Goal: Task Accomplishment & Management: Use online tool/utility

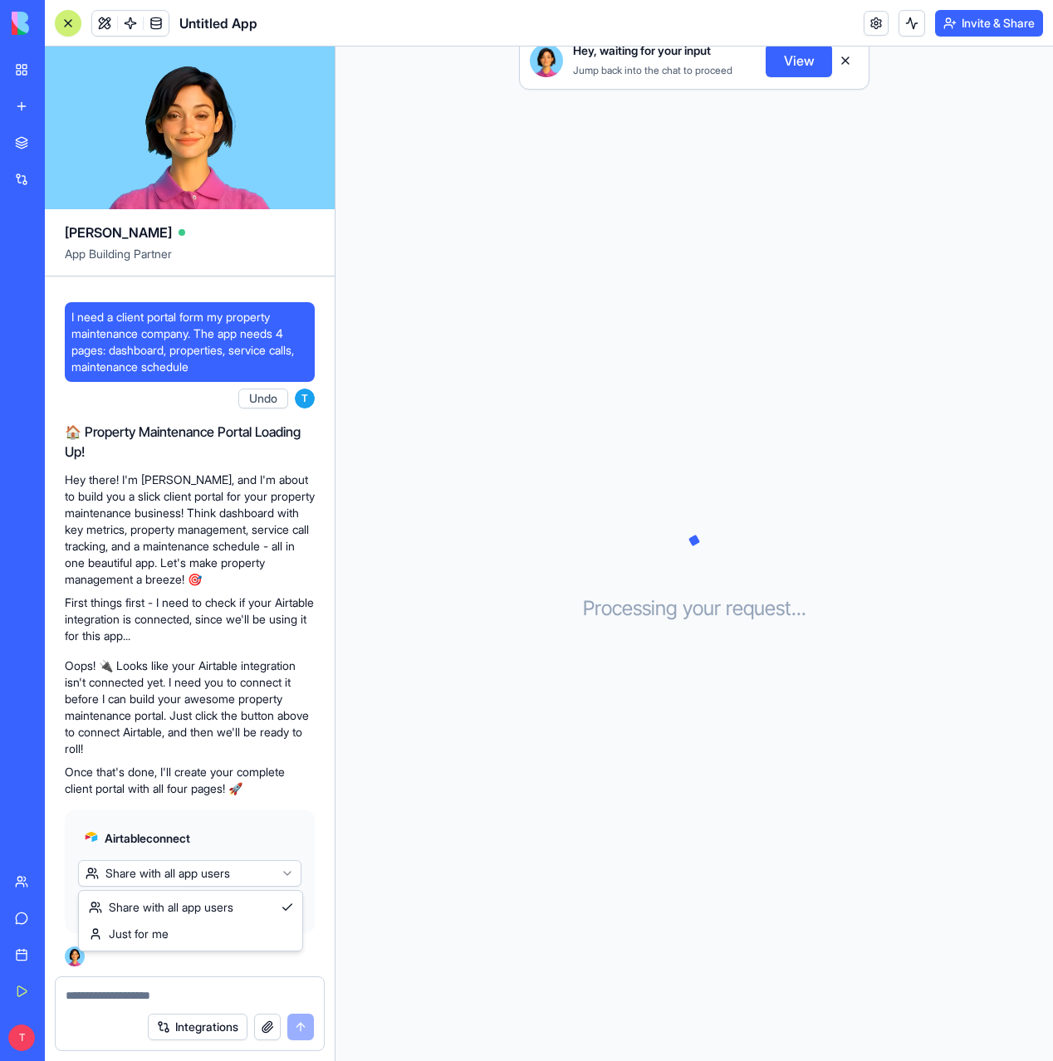
click at [292, 875] on html "My Workspace New app Marketplace Integrations Recent Untitled App AI Logo Gener…" at bounding box center [526, 530] width 1053 height 1061
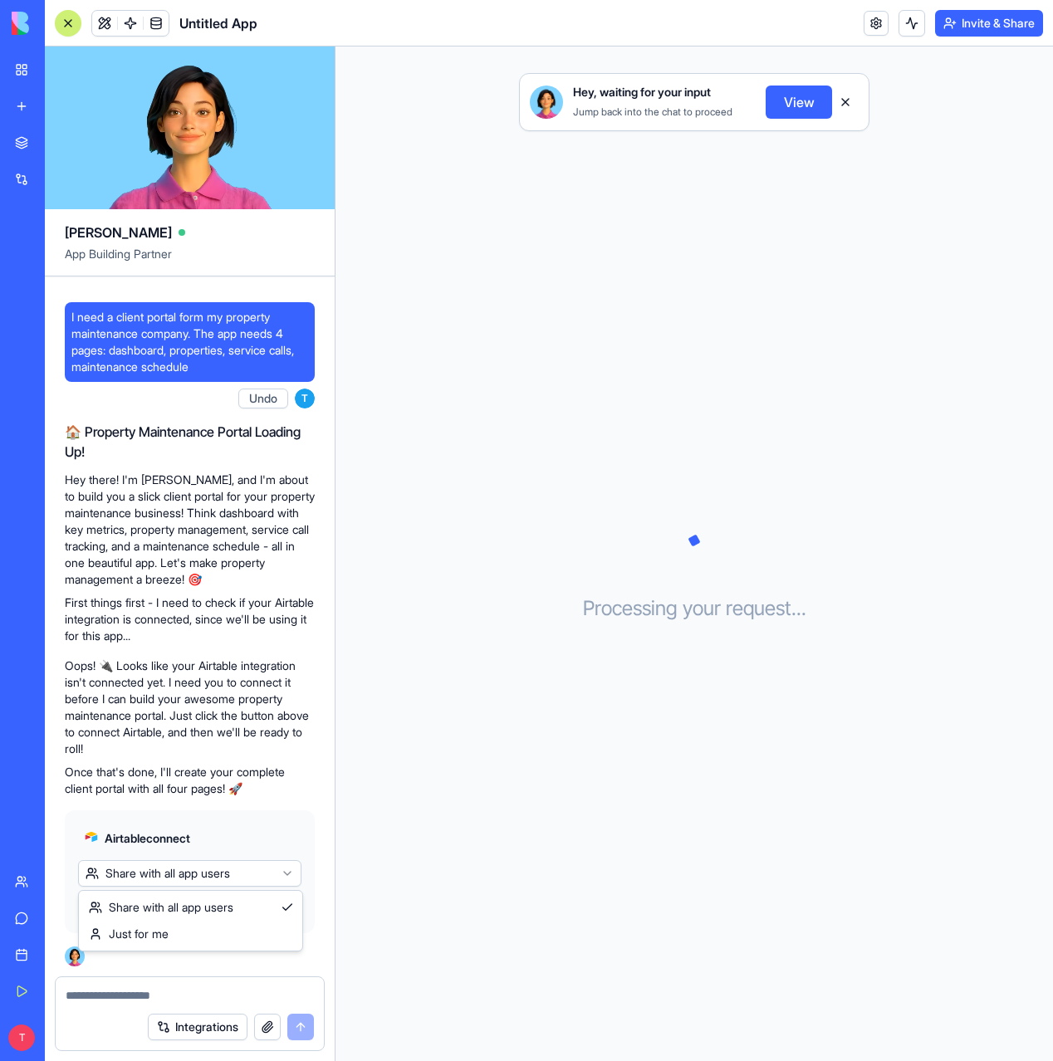
click at [292, 875] on html "My Workspace New app Marketplace Integrations Recent Untitled App AI Logo Gener…" at bounding box center [526, 530] width 1053 height 1061
click at [152, 910] on span "Connect & Share" at bounding box center [136, 907] width 90 height 17
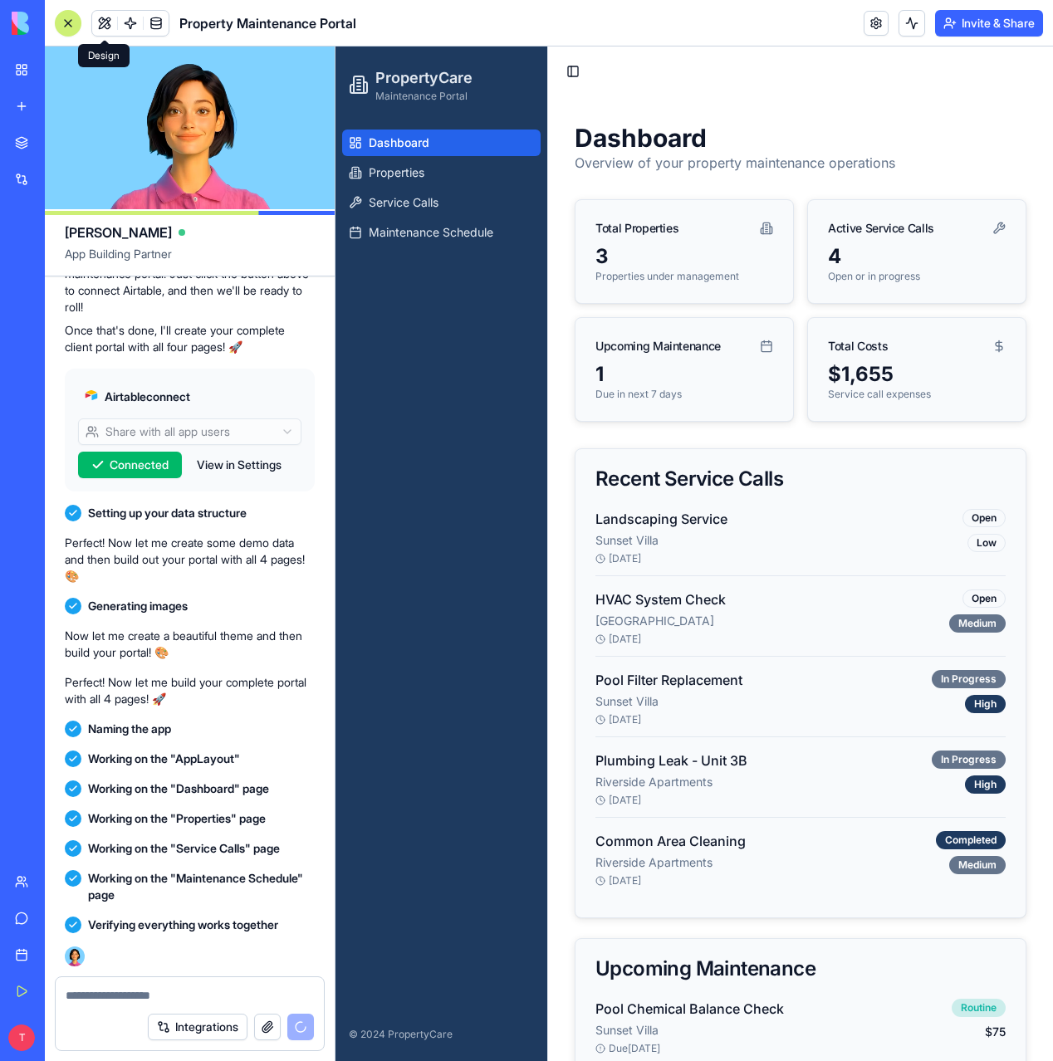
click at [100, 26] on span at bounding box center [104, 23] width 47 height 47
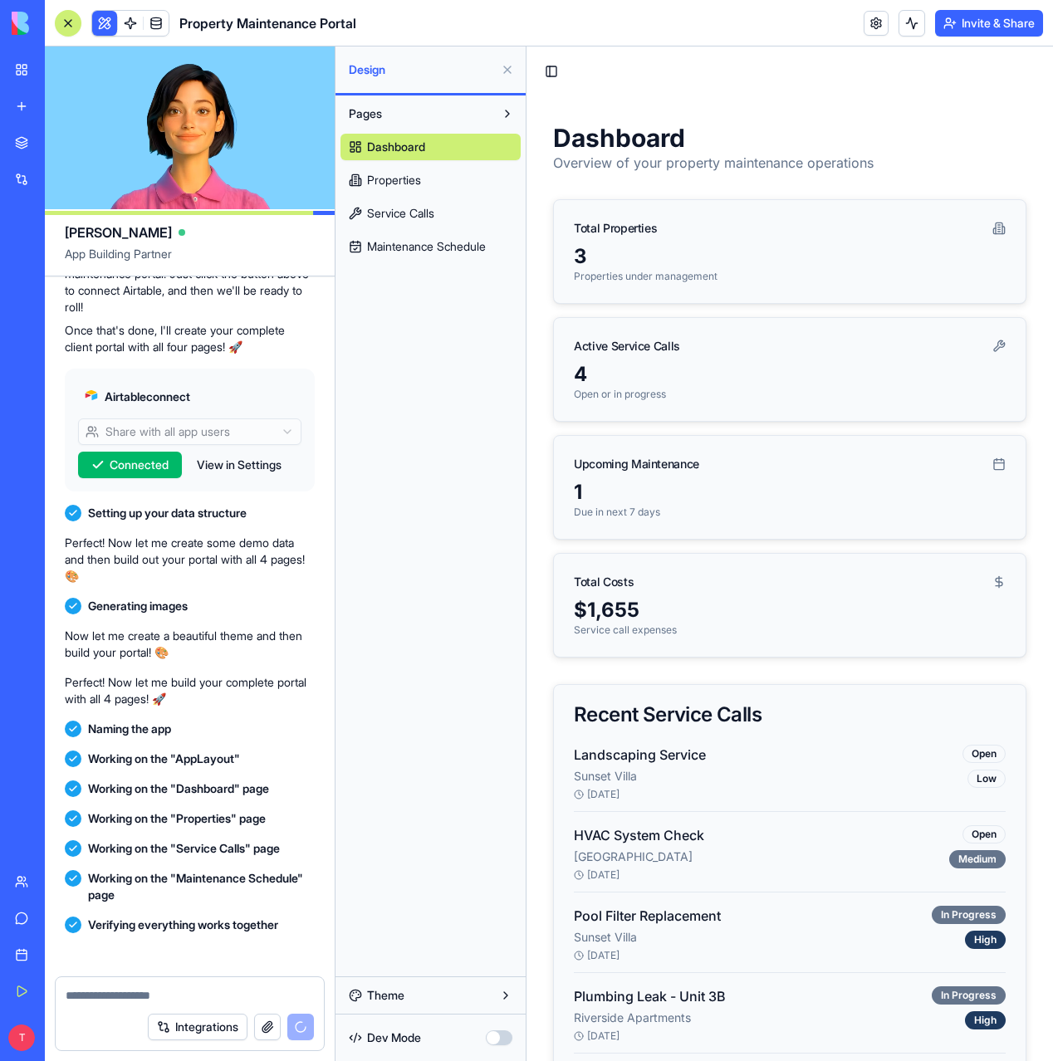
scroll to position [928, 0]
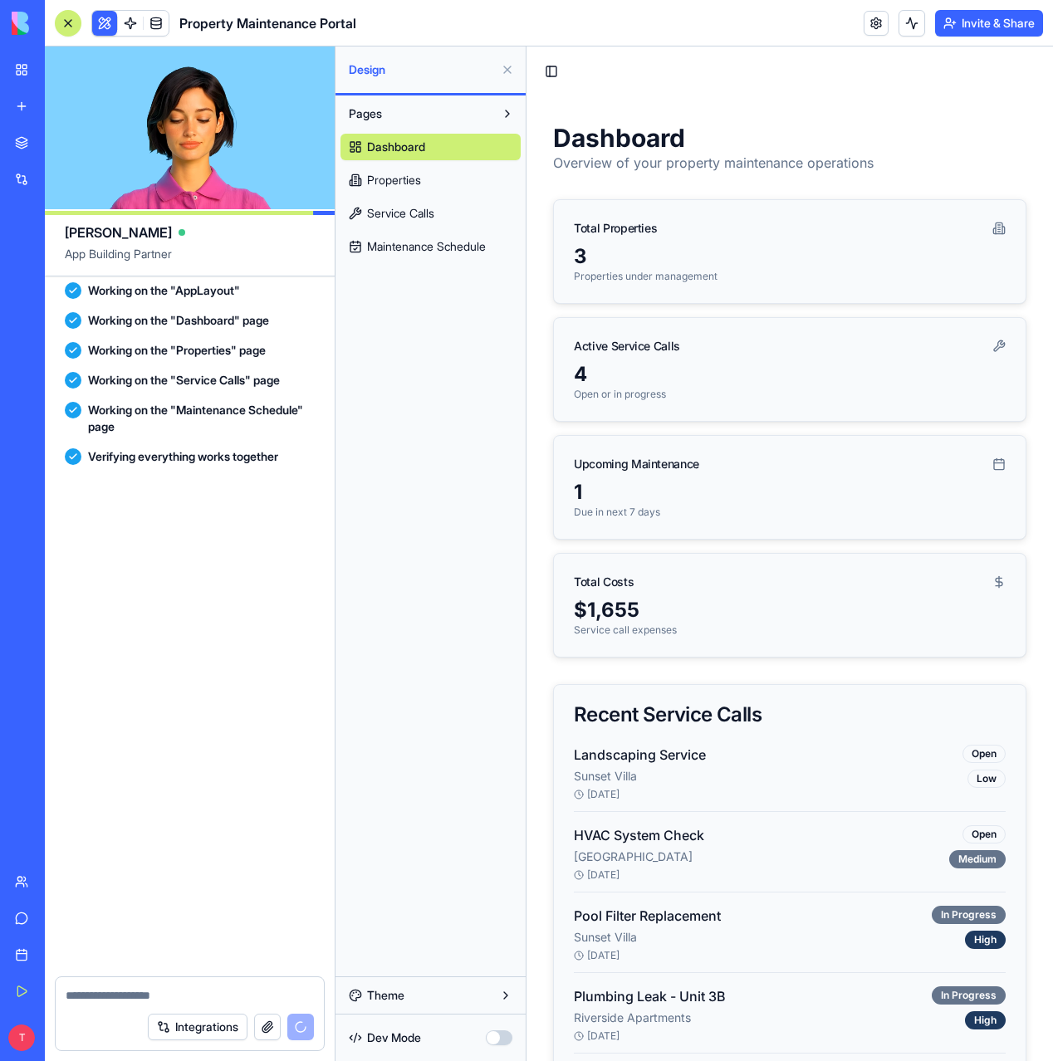
click at [785, 252] on div "3" at bounding box center [790, 256] width 432 height 27
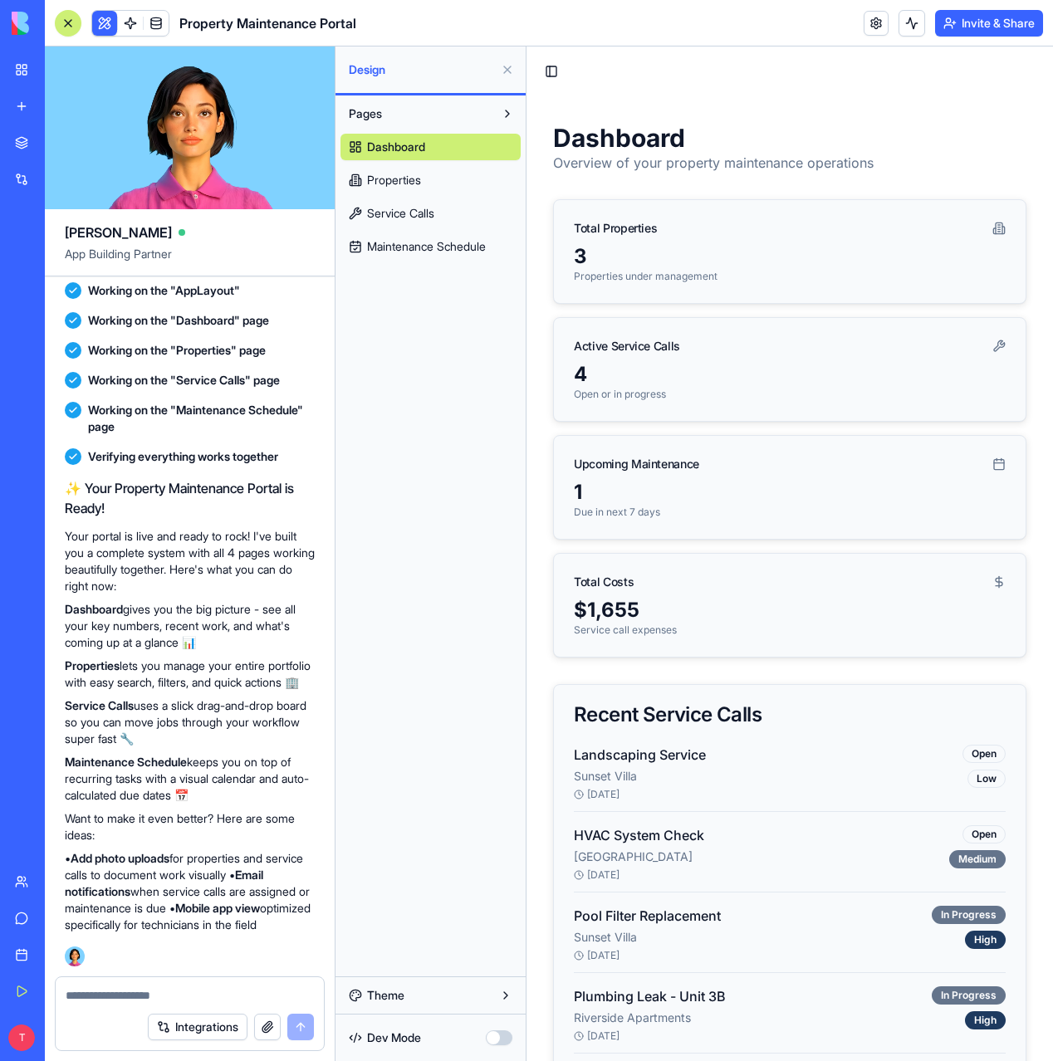
click at [744, 236] on div "Total Properties" at bounding box center [790, 221] width 472 height 43
click at [615, 215] on div "Total Properties" at bounding box center [790, 221] width 472 height 43
click at [393, 120] on button "Pages" at bounding box center [418, 113] width 154 height 27
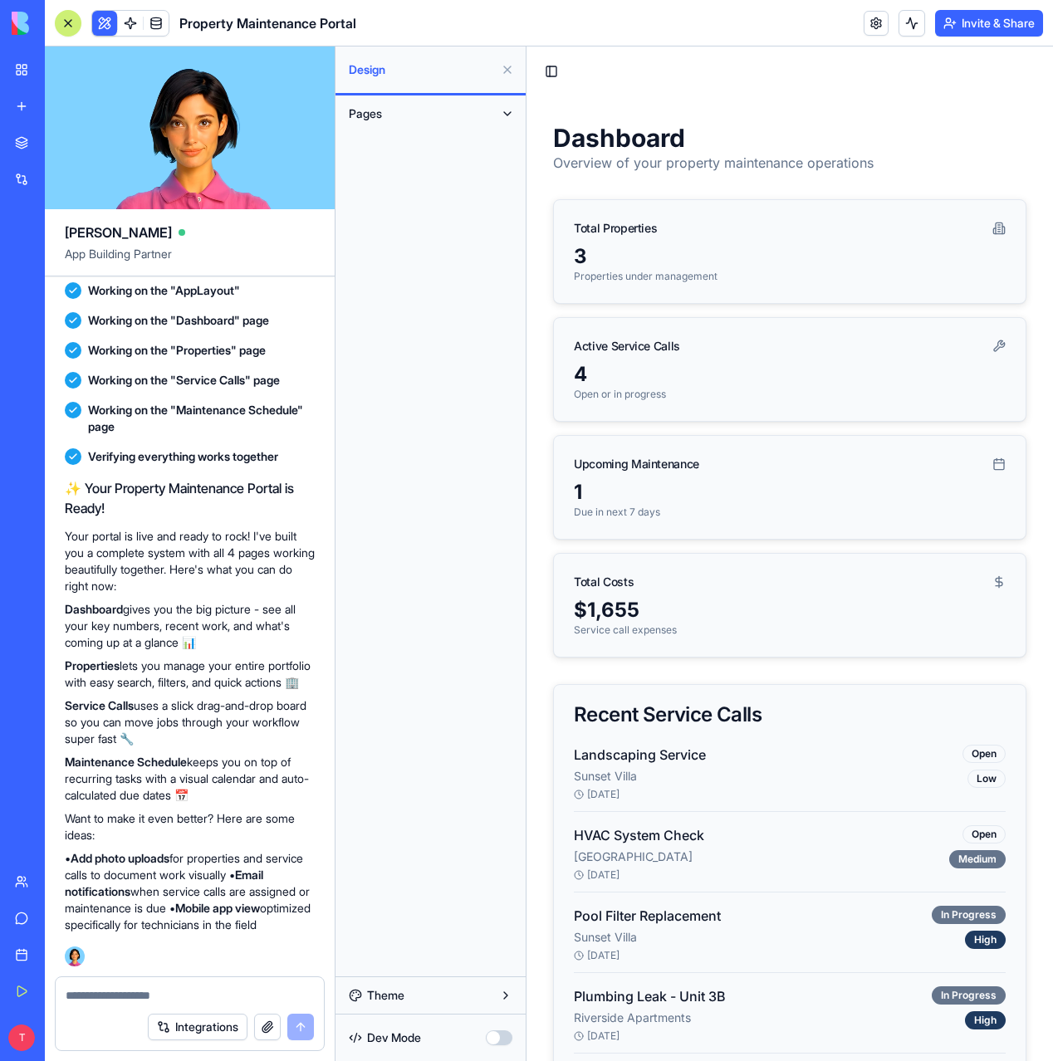
click at [401, 119] on button "Pages" at bounding box center [418, 113] width 154 height 27
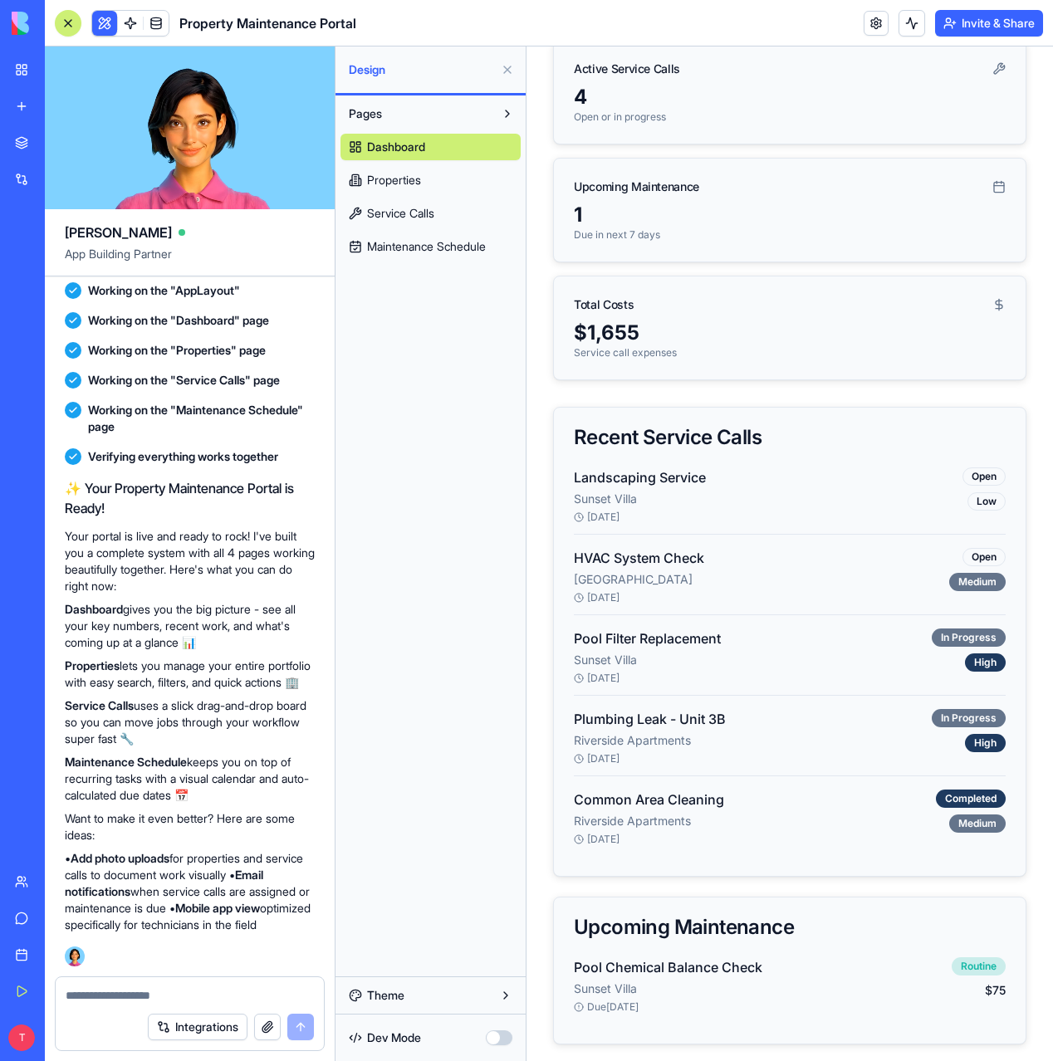
scroll to position [0, 0]
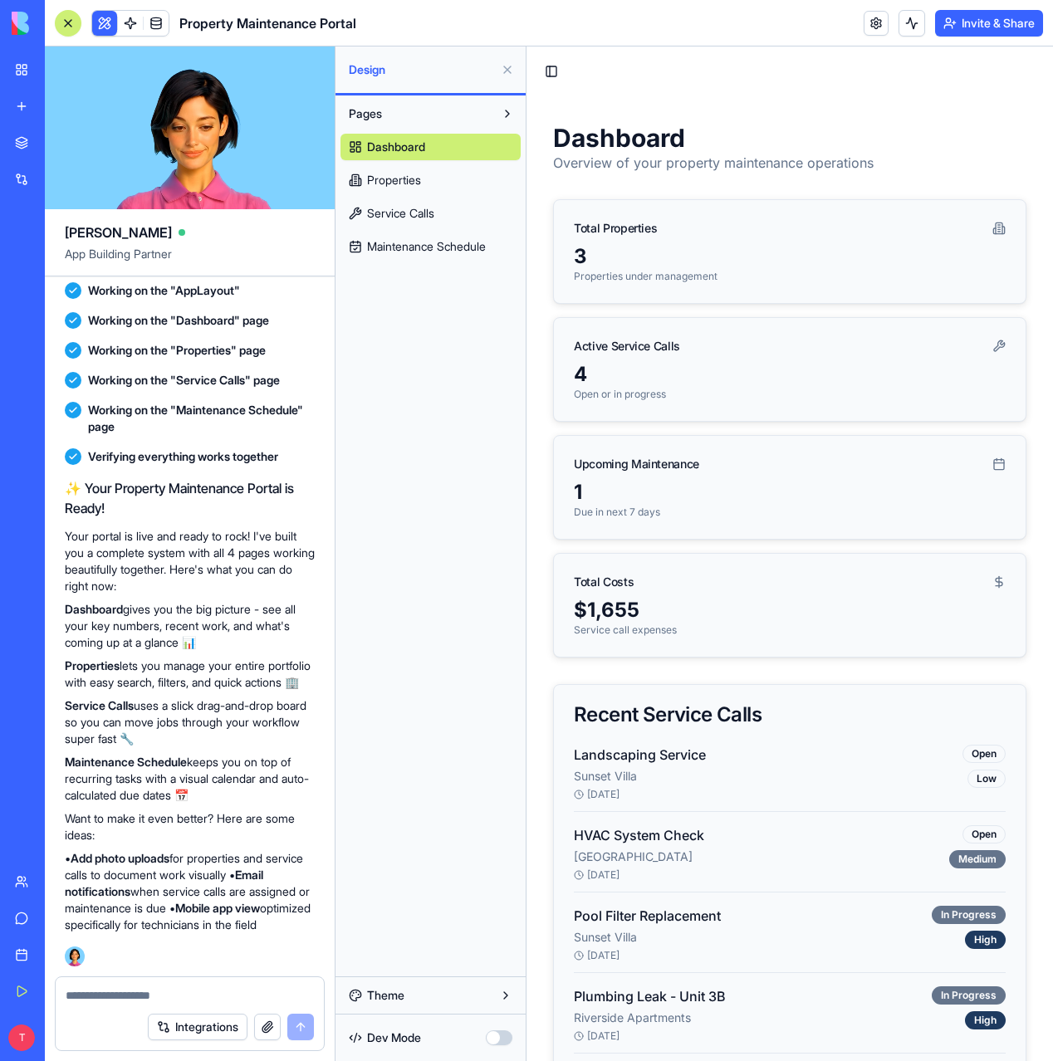
click at [415, 165] on div "Dashboard Properties Service Calls Maintenance Schedule" at bounding box center [431, 193] width 180 height 133
click at [418, 172] on span "Properties" at bounding box center [394, 180] width 54 height 17
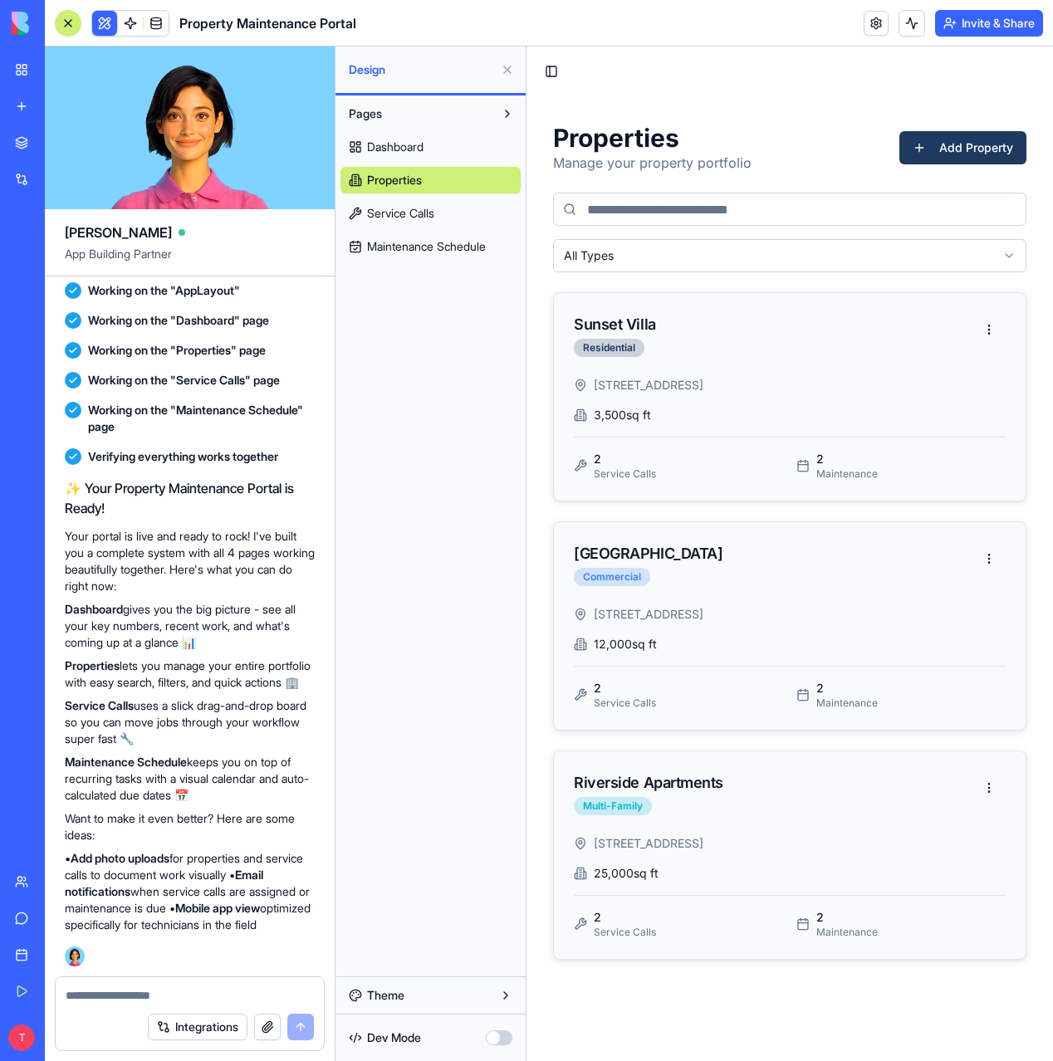
click at [689, 202] on input at bounding box center [789, 209] width 473 height 33
click at [429, 241] on span "Maintenance Schedule" at bounding box center [426, 246] width 119 height 17
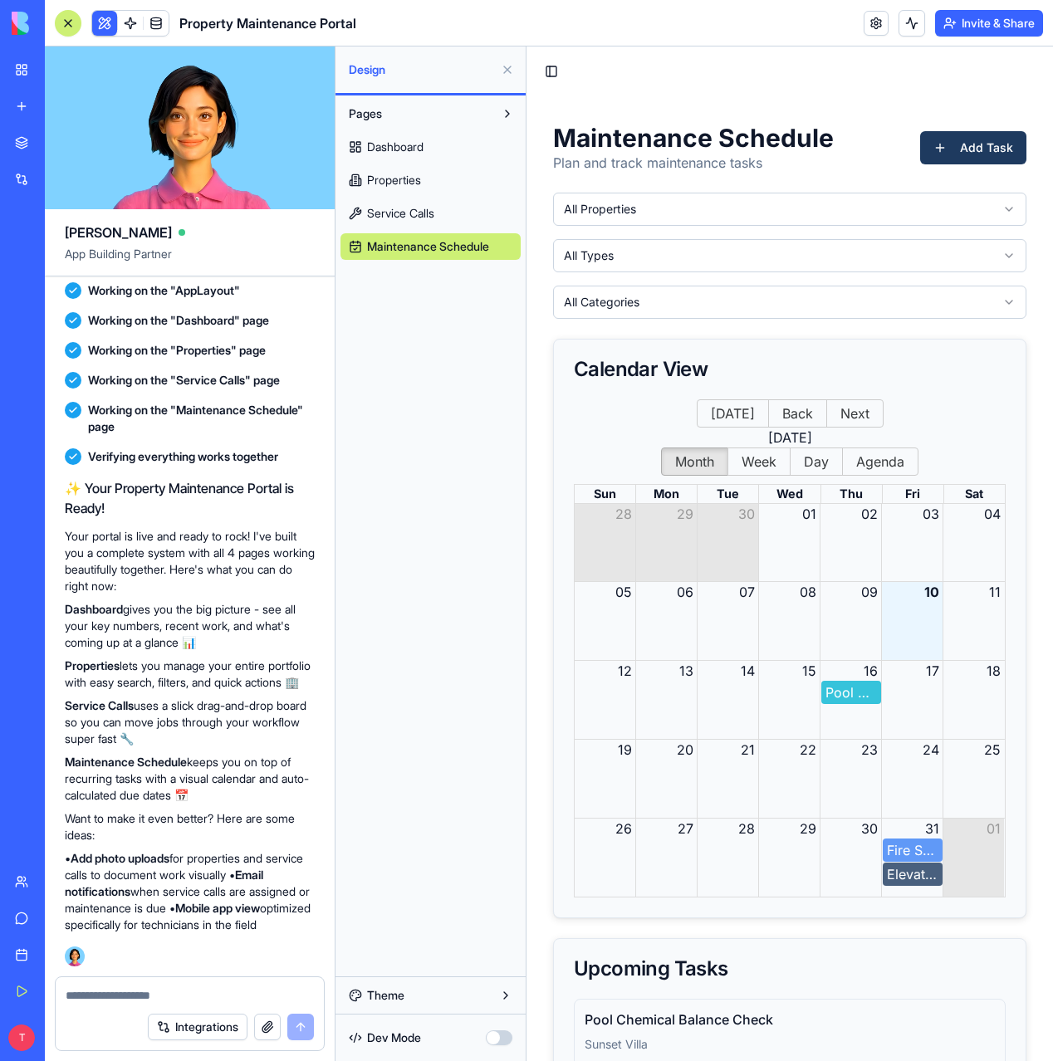
click at [419, 213] on span "Service Calls" at bounding box center [400, 213] width 67 height 17
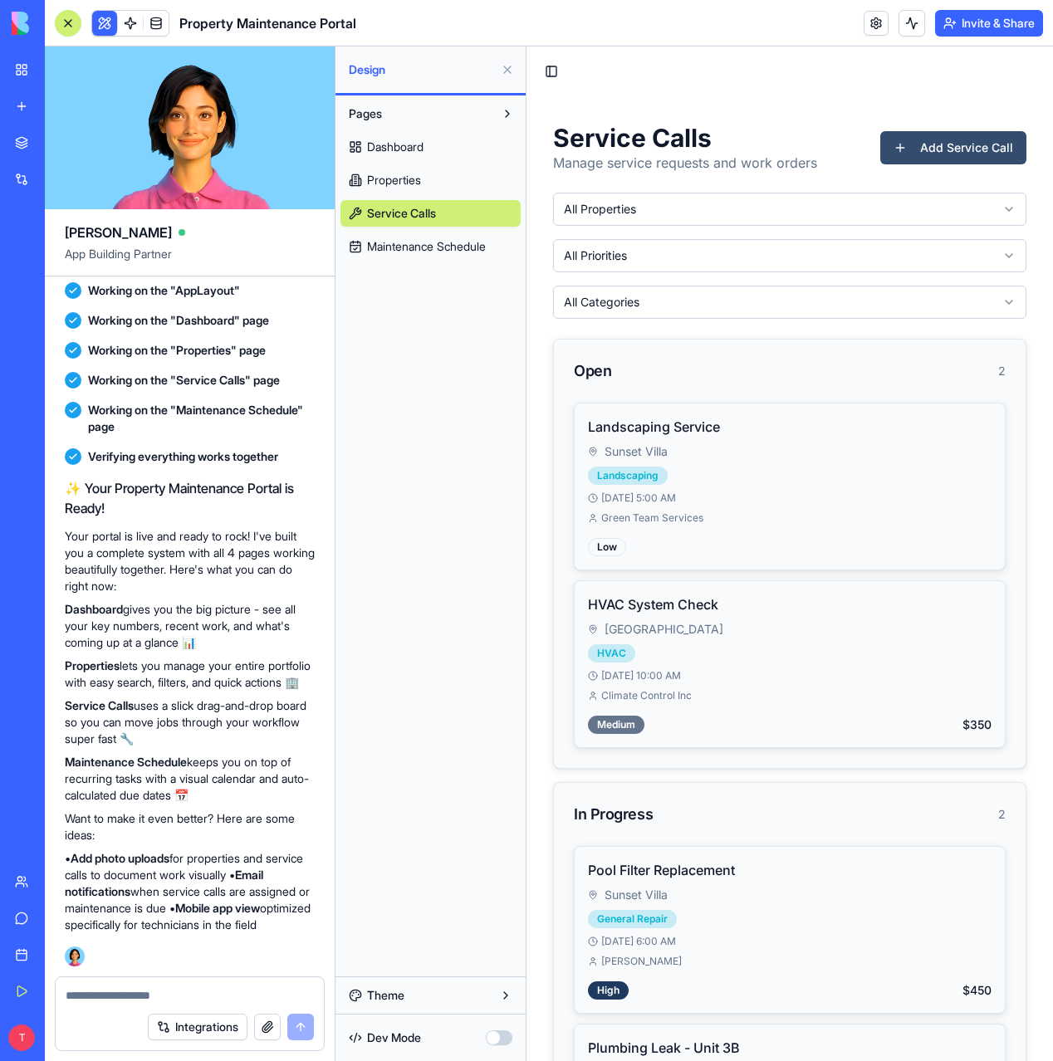
click at [928, 139] on button "Add Service Call" at bounding box center [953, 147] width 146 height 33
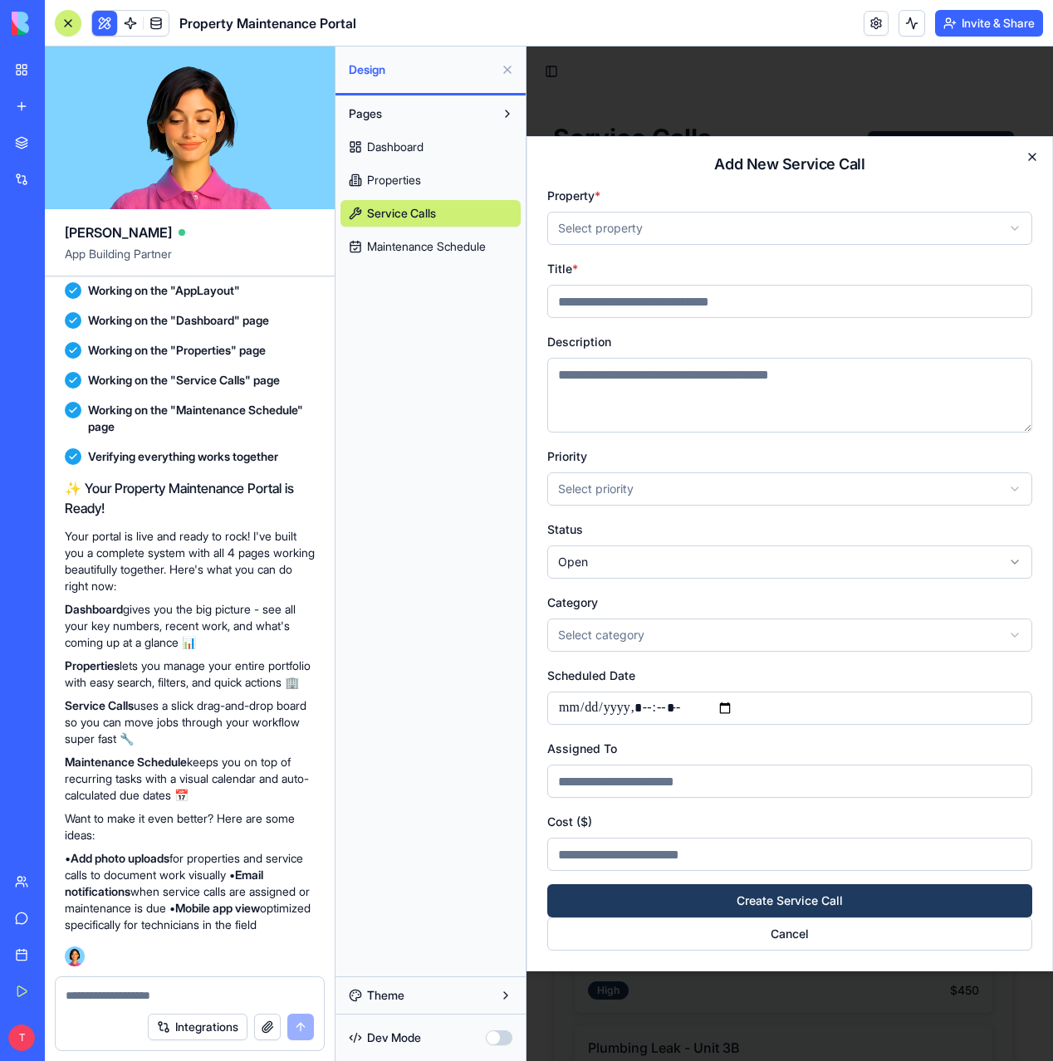
click at [1028, 155] on icon "button" at bounding box center [1032, 156] width 13 height 13
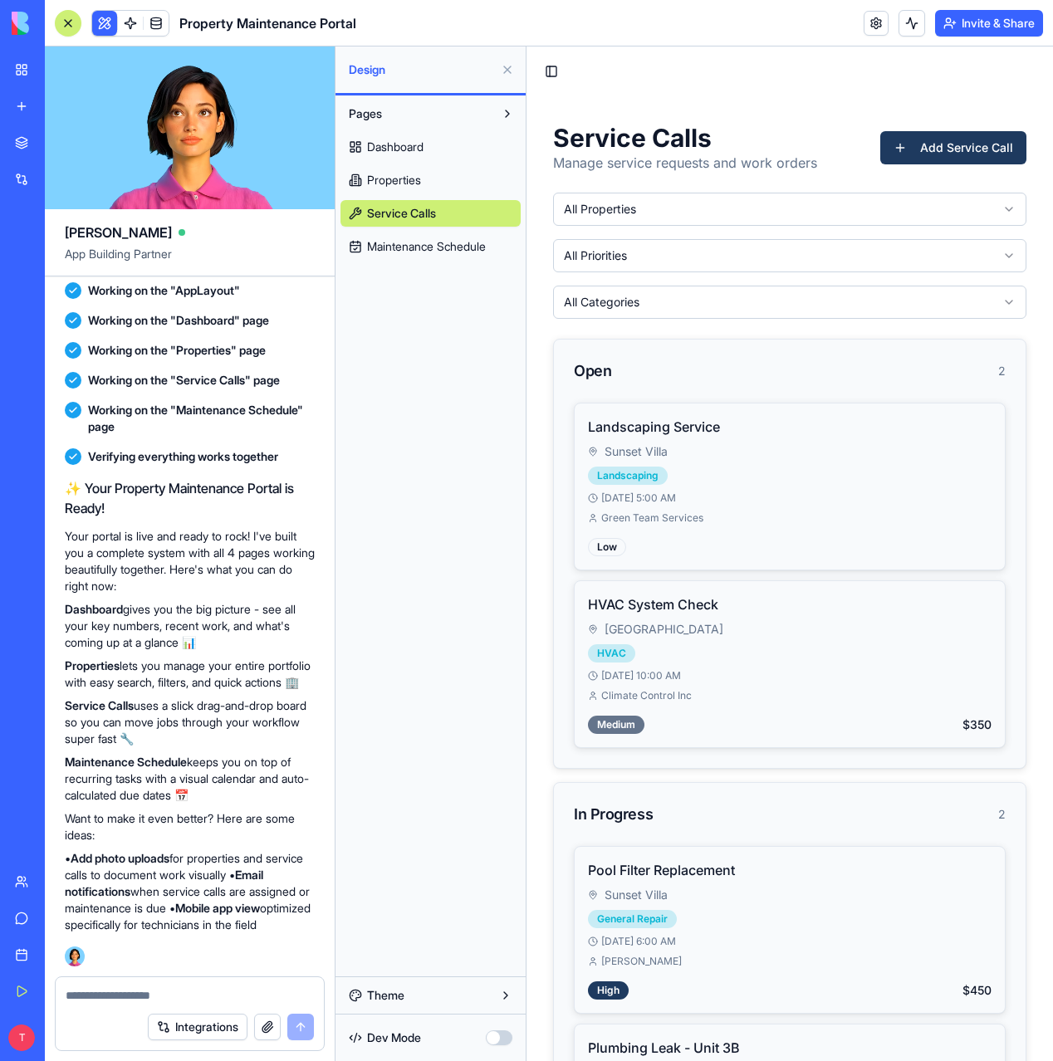
click at [508, 74] on button at bounding box center [507, 69] width 27 height 27
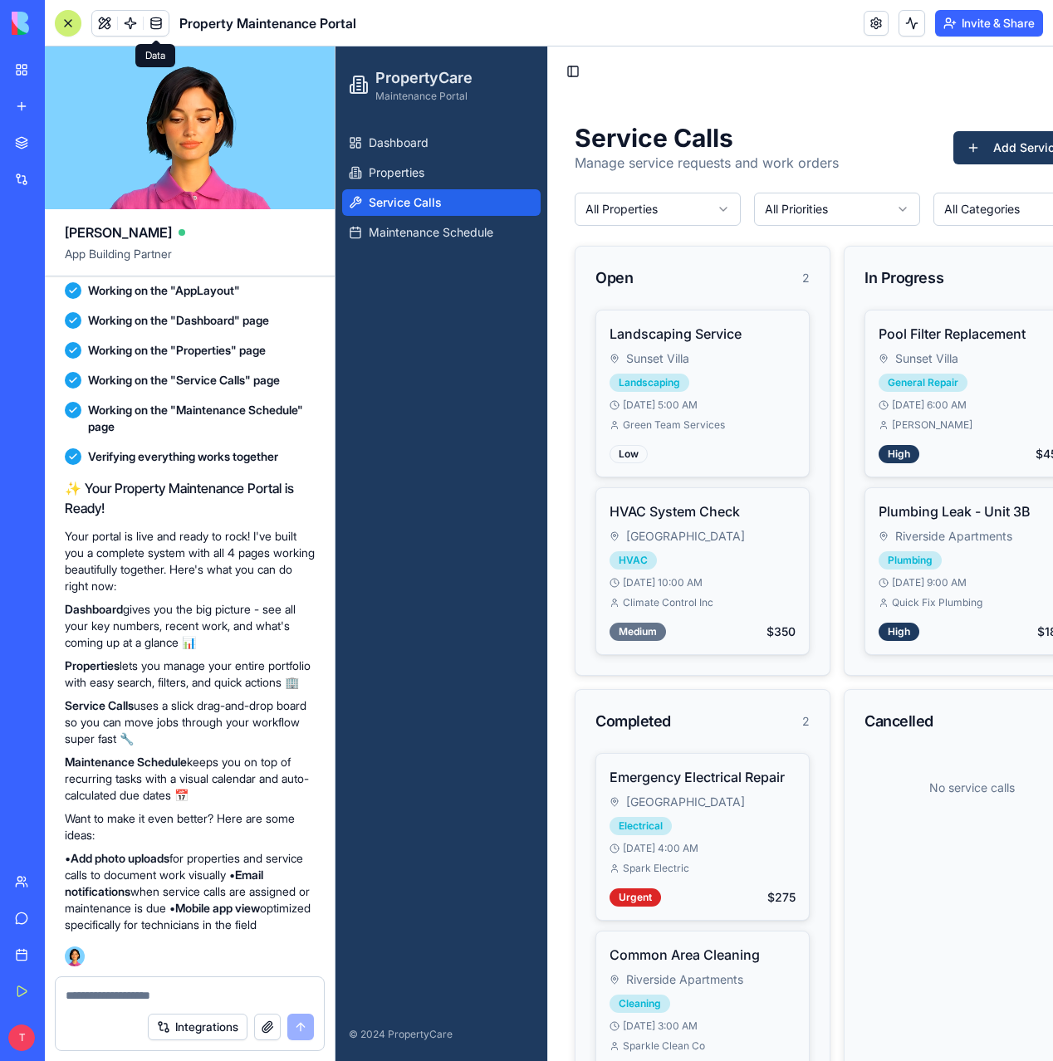
click at [152, 27] on span at bounding box center [156, 23] width 47 height 47
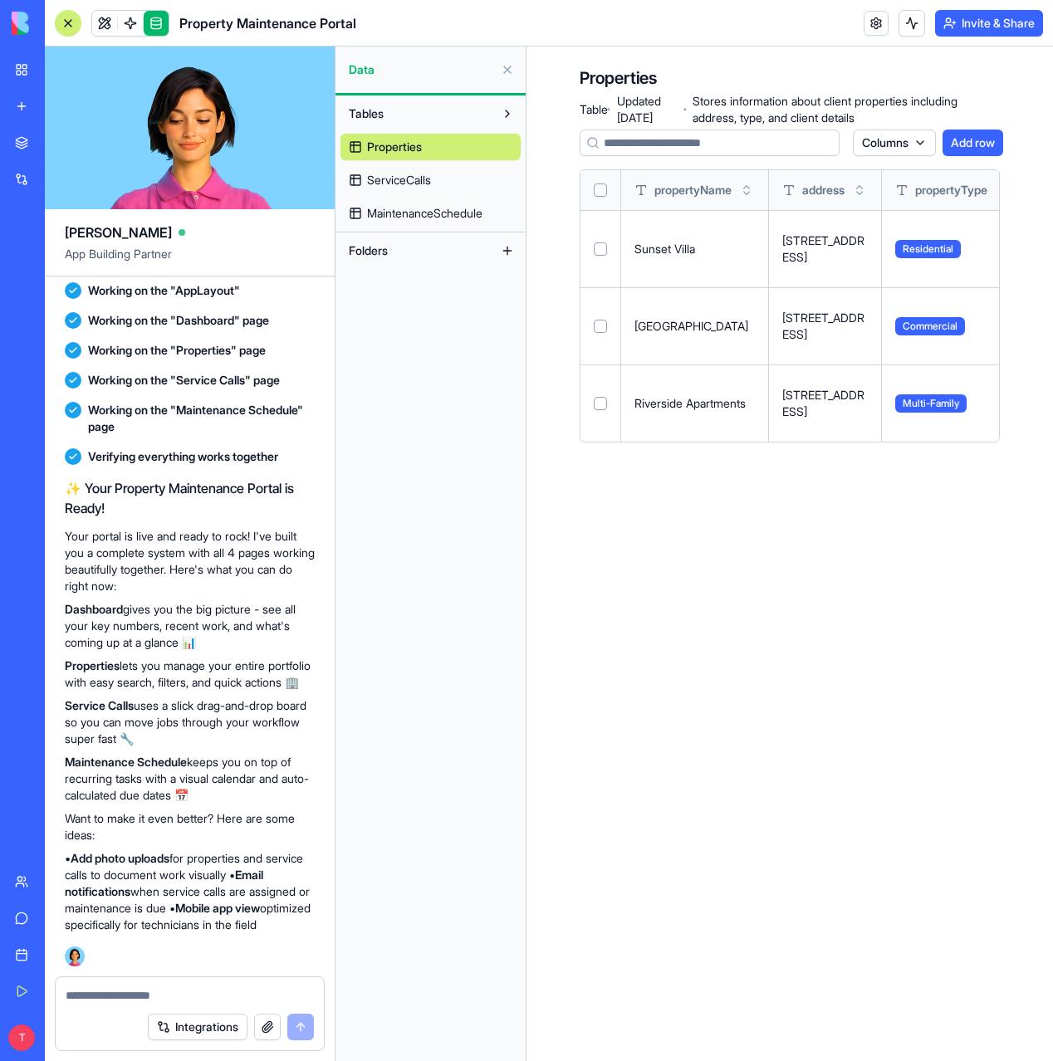
click at [447, 118] on button "Tables" at bounding box center [418, 113] width 154 height 27
click at [112, 994] on textarea at bounding box center [190, 995] width 248 height 17
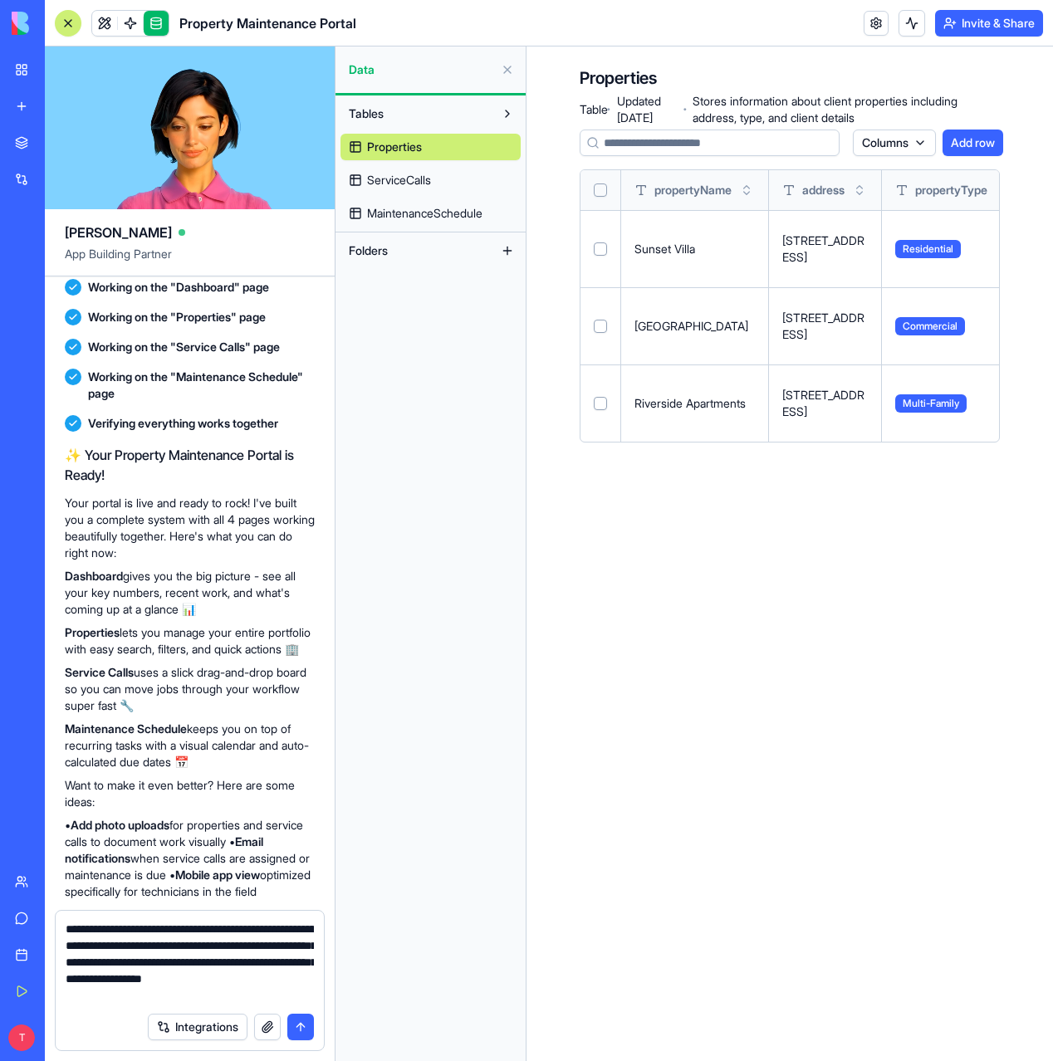
type textarea "**********"
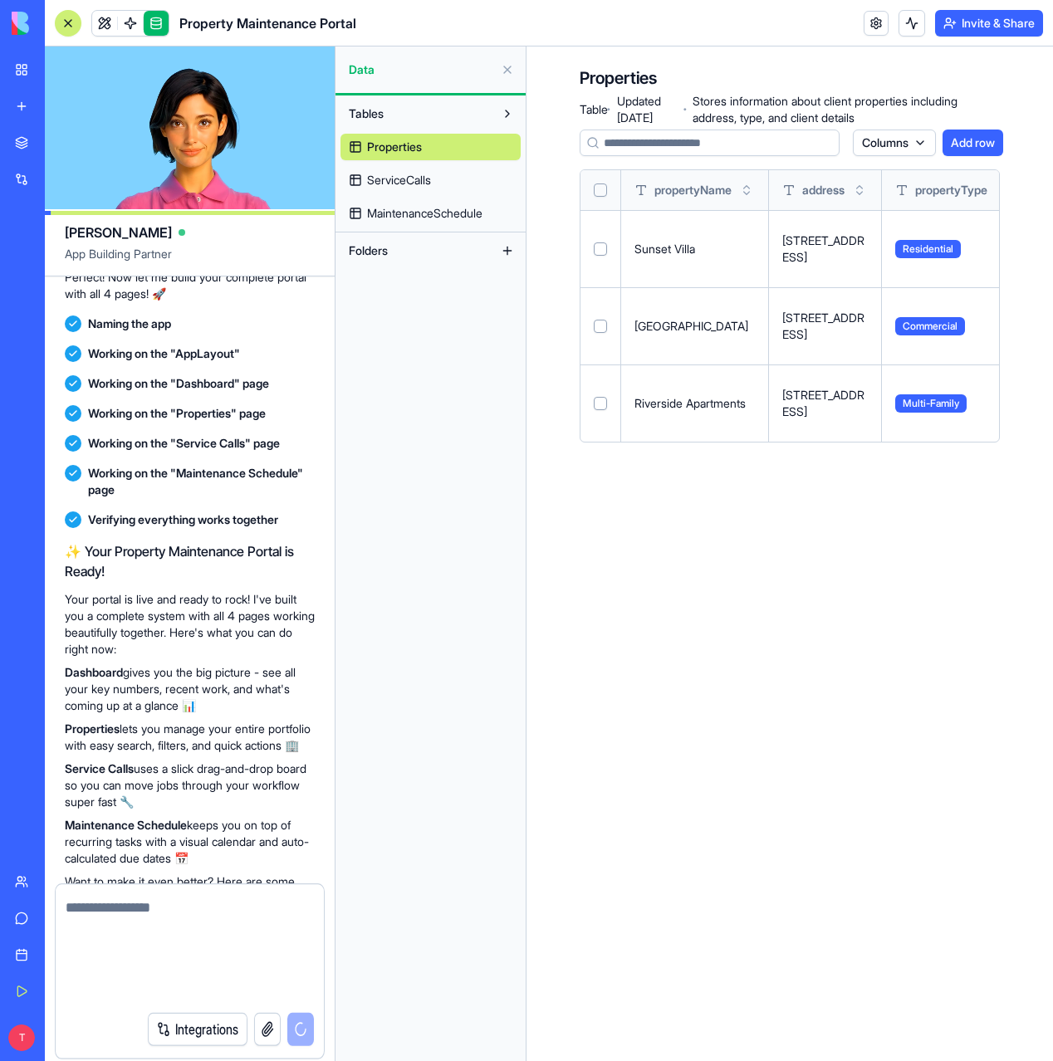
scroll to position [1024, 0]
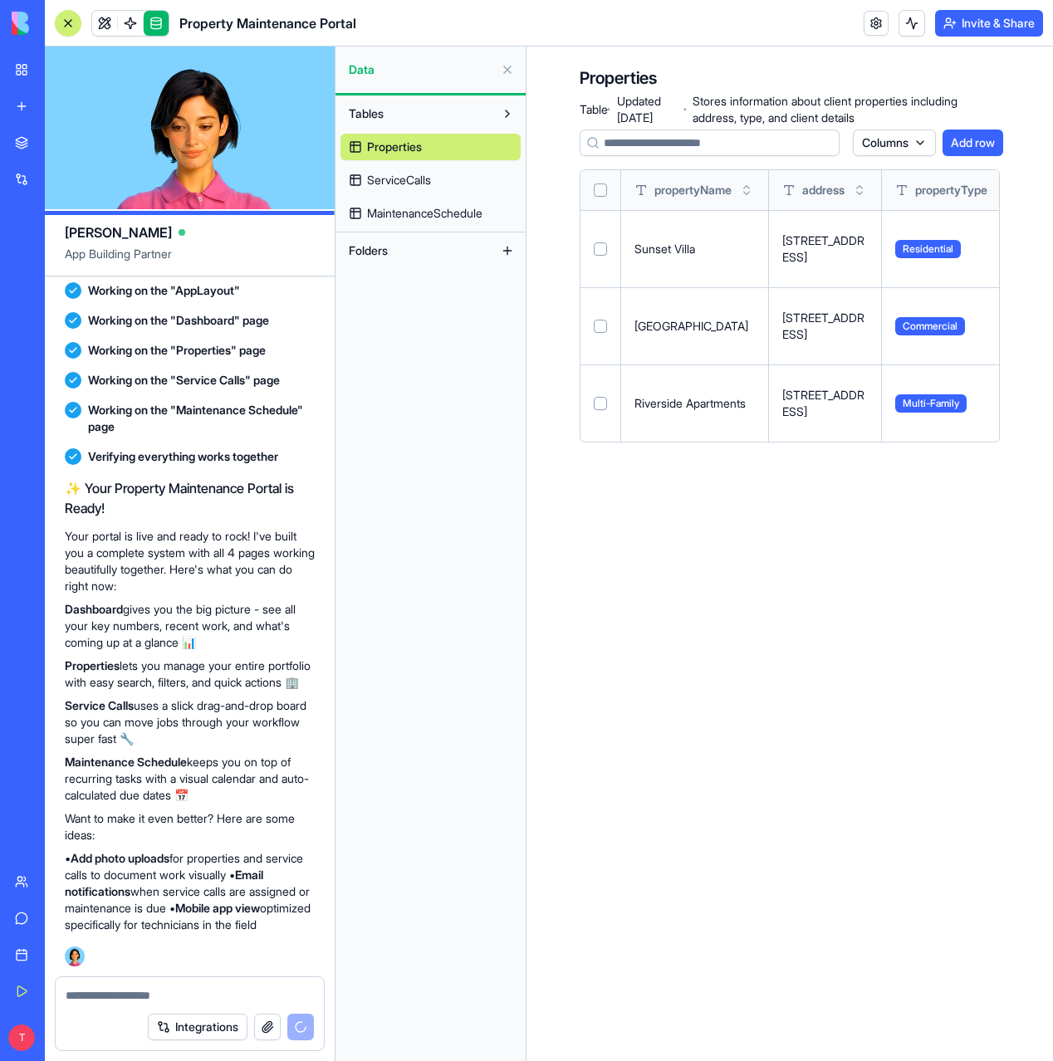
click at [235, 1030] on button "Integrations" at bounding box center [198, 1027] width 100 height 27
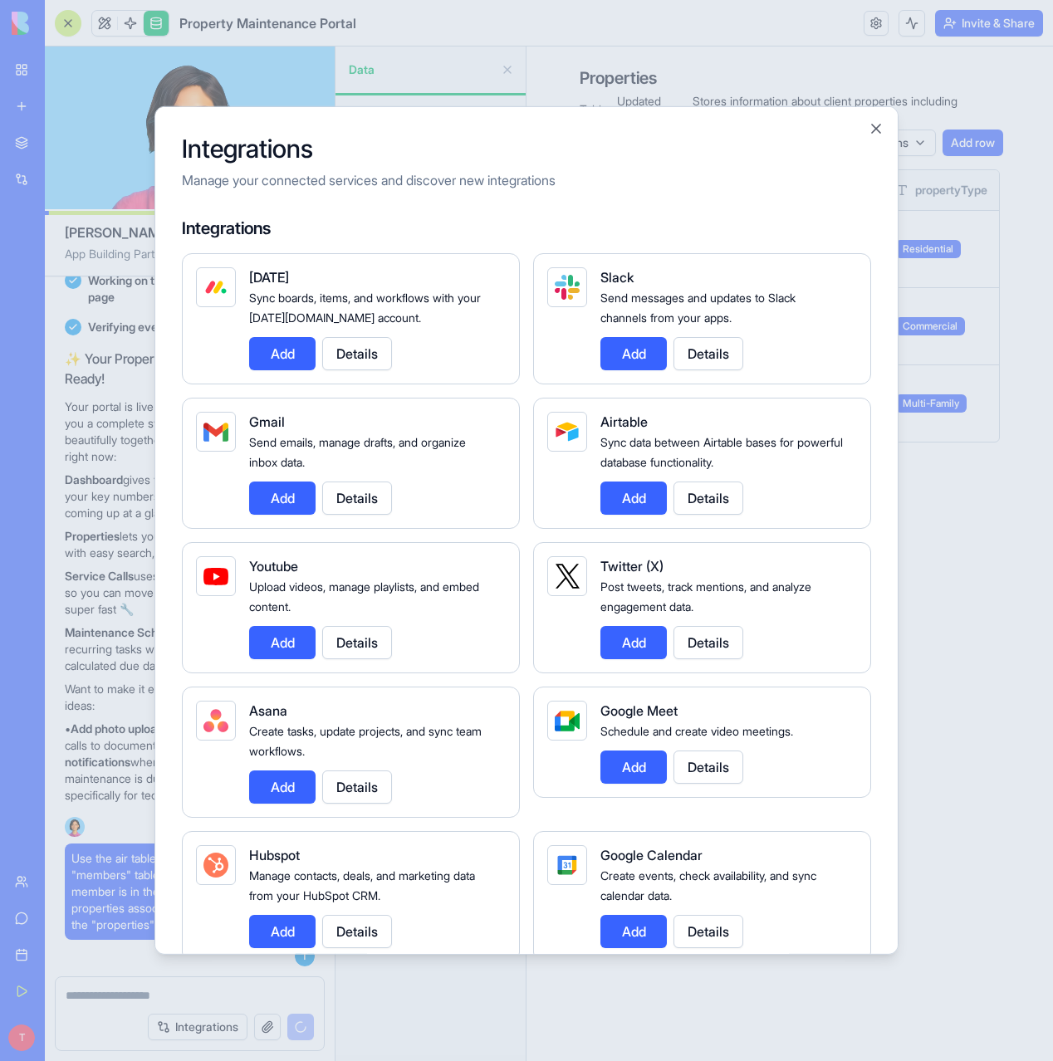
click at [635, 489] on button "Add" at bounding box center [633, 498] width 66 height 33
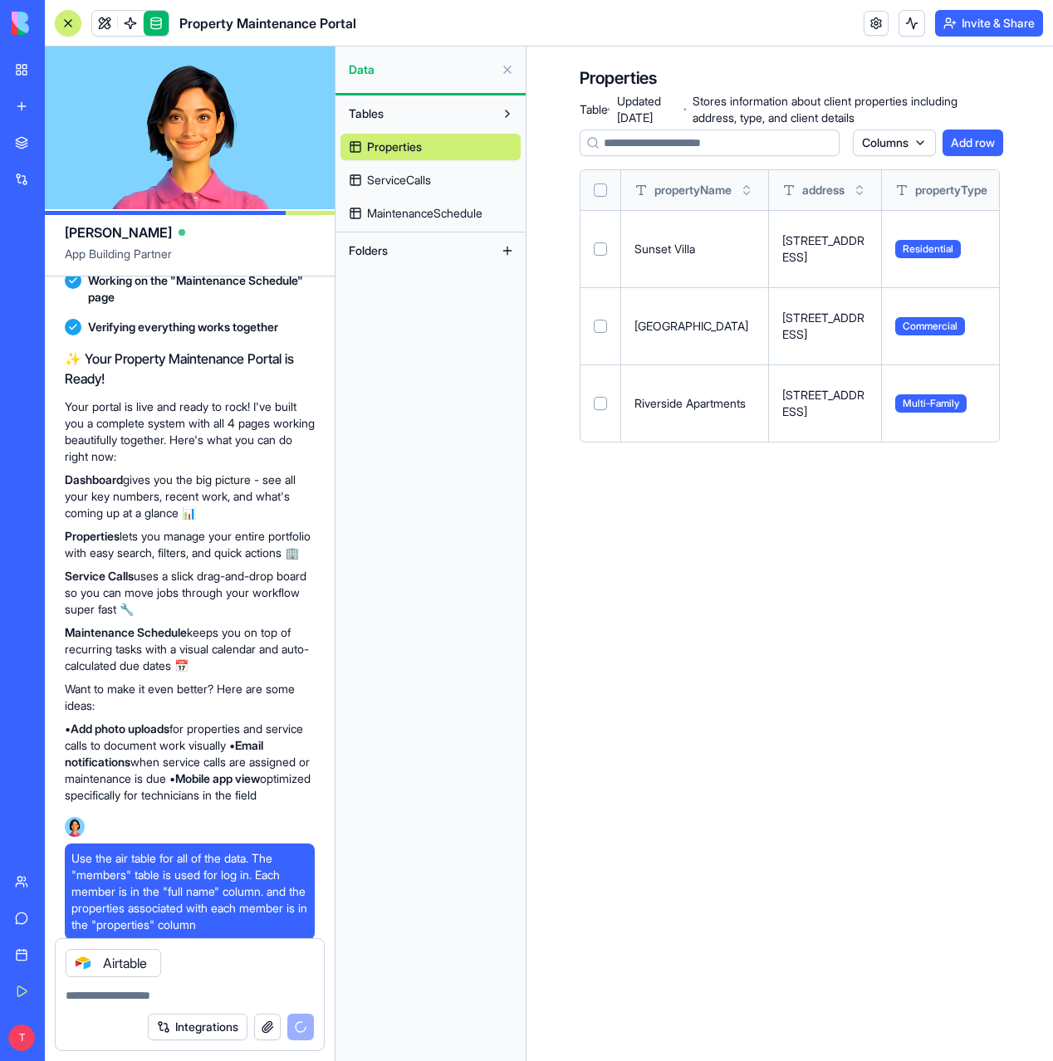
scroll to position [1095, 0]
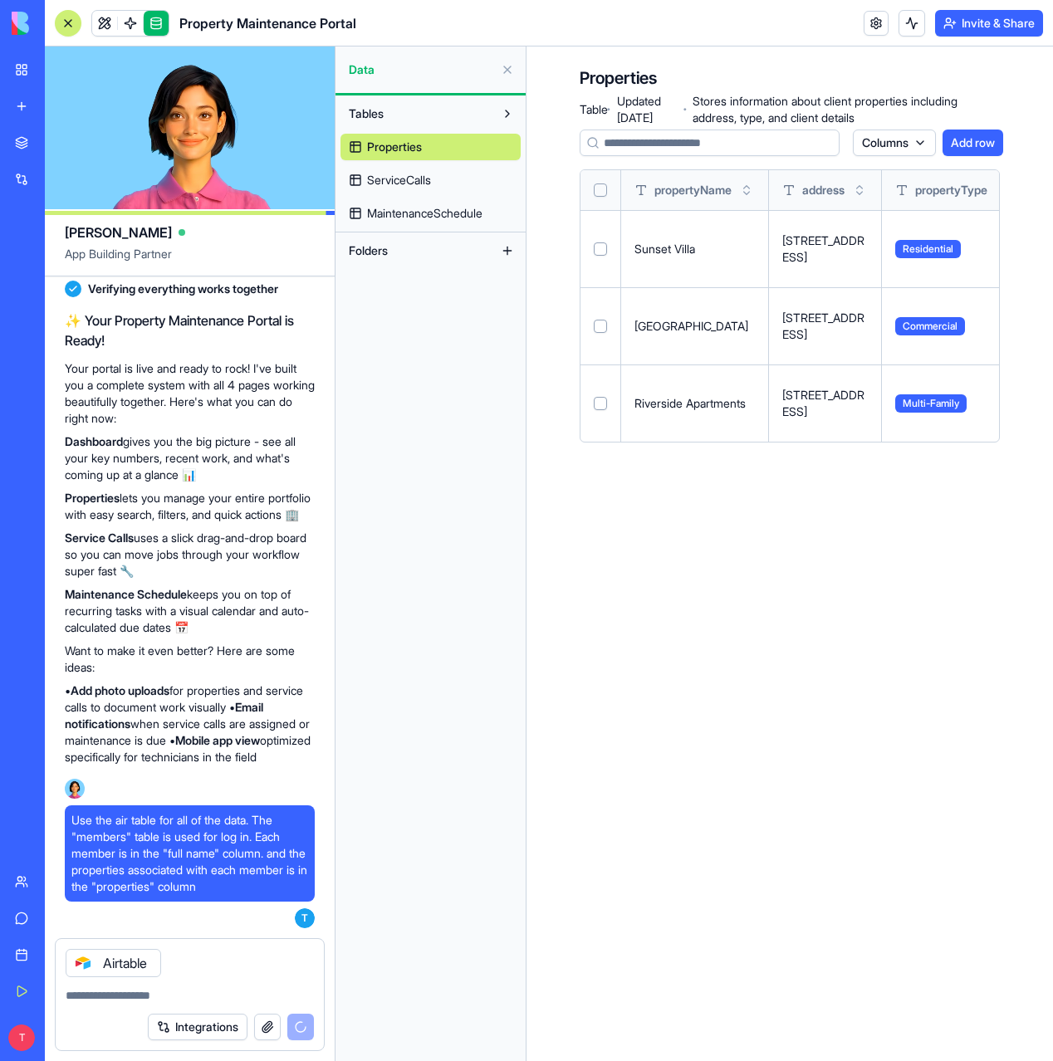
click at [161, 997] on textarea at bounding box center [190, 995] width 248 height 17
click at [85, 962] on icon at bounding box center [83, 963] width 7 height 7
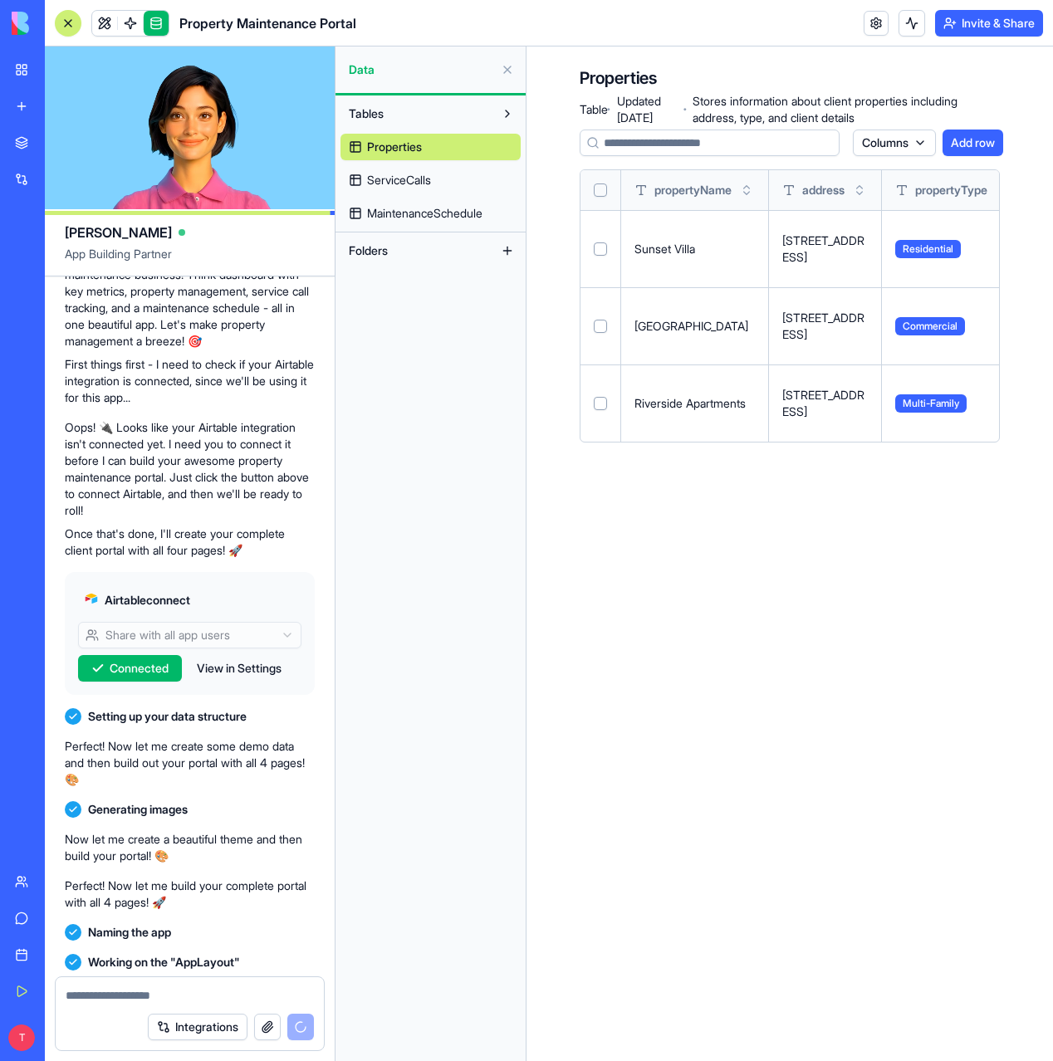
scroll to position [1320, 0]
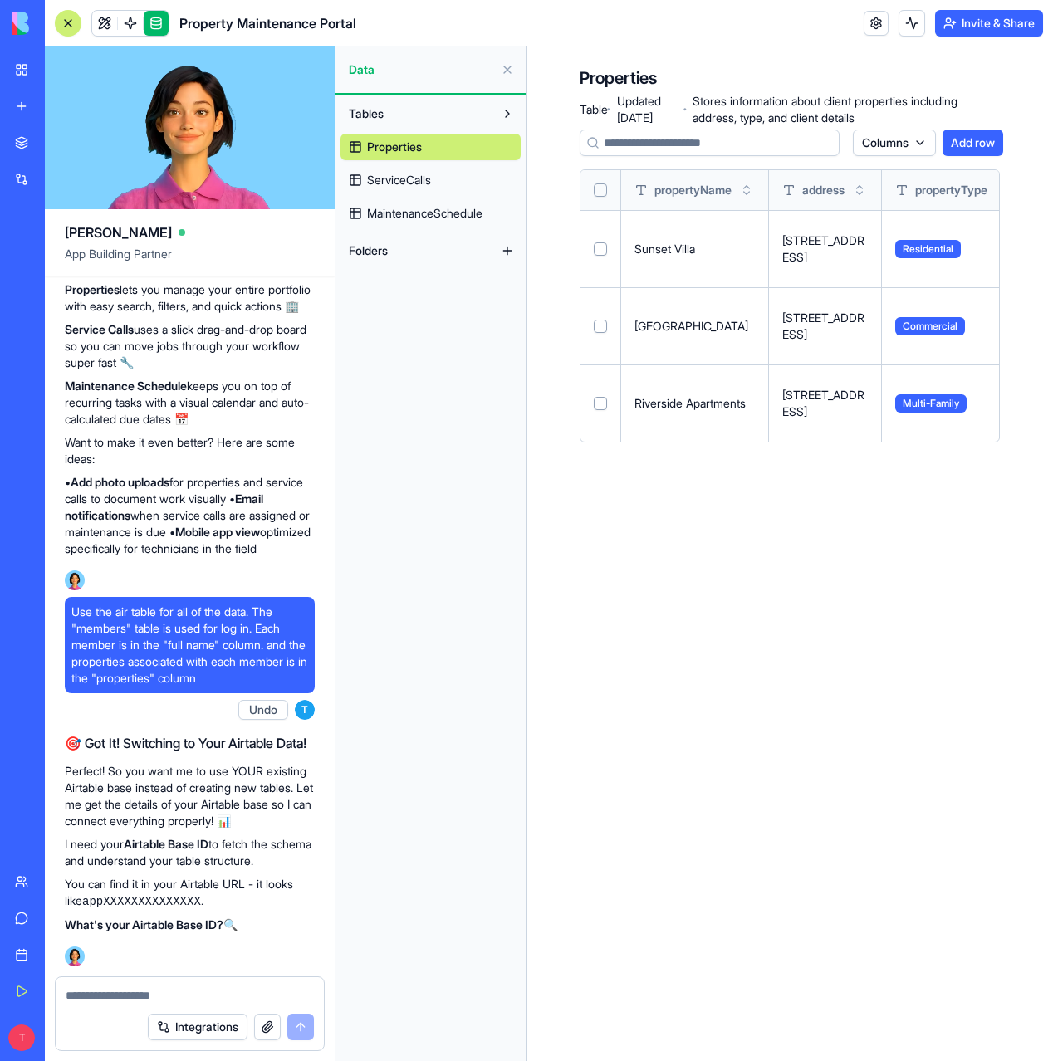
click at [125, 986] on div at bounding box center [190, 990] width 268 height 27
click at [101, 1002] on textarea at bounding box center [190, 995] width 248 height 17
paste textarea "**********"
type textarea "**********"
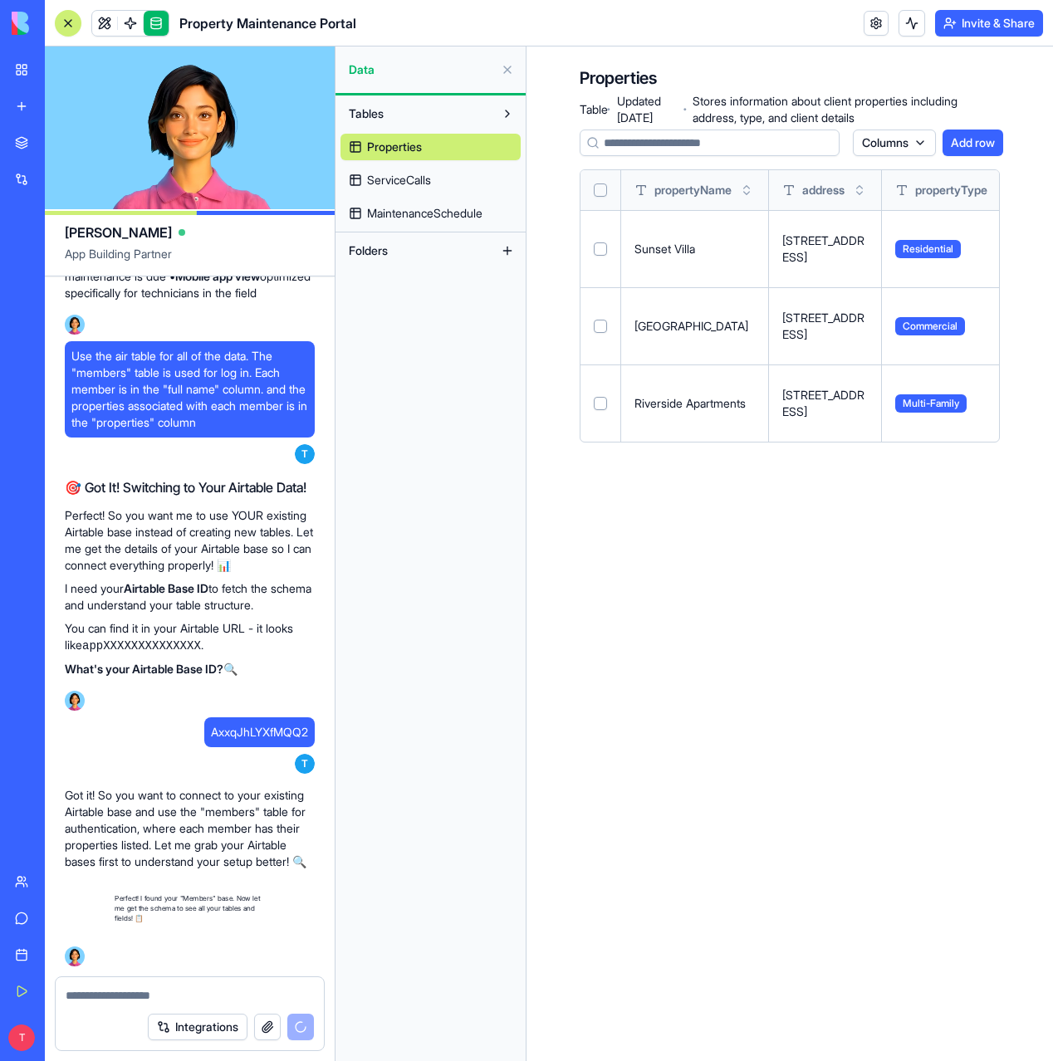
scroll to position [1592, 0]
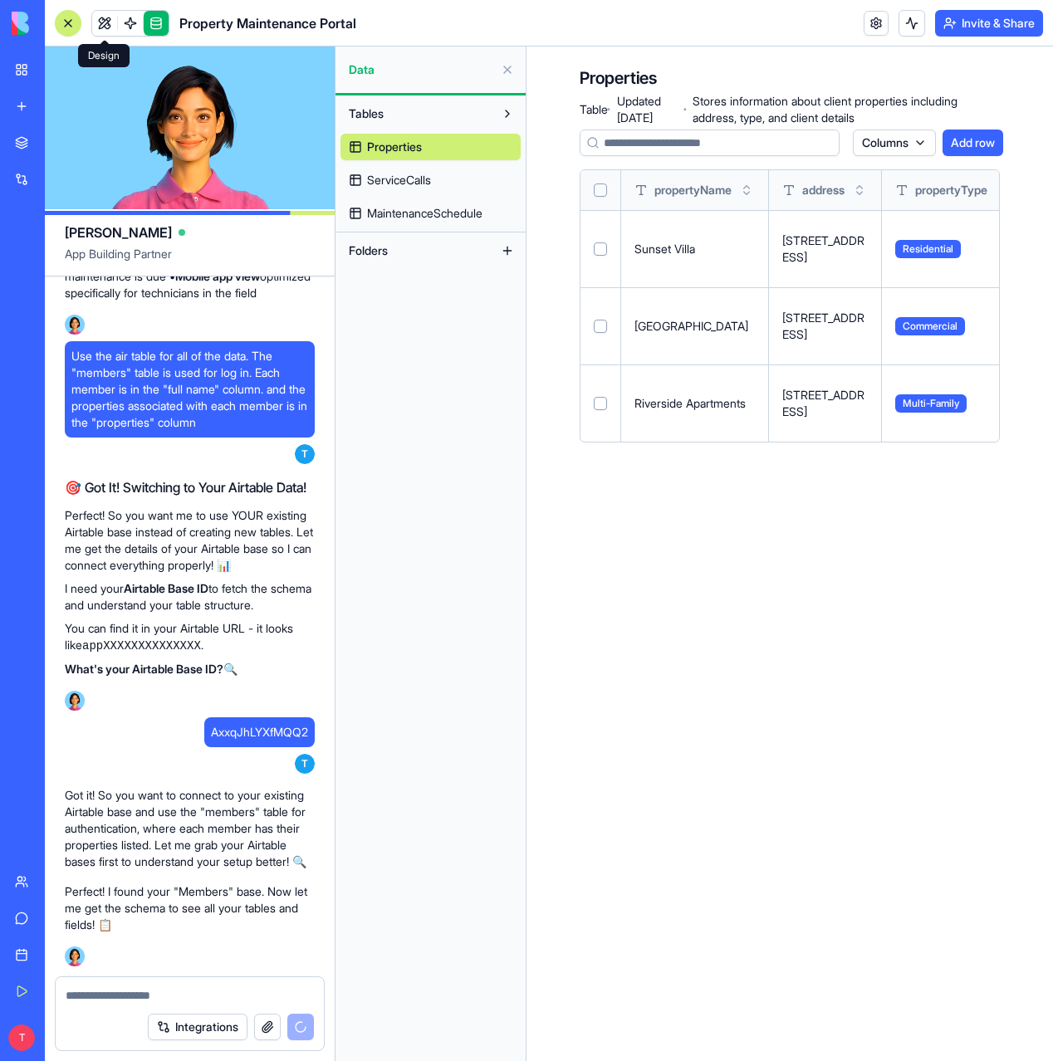
click at [105, 28] on link at bounding box center [104, 23] width 25 height 25
